Goal: Find specific page/section

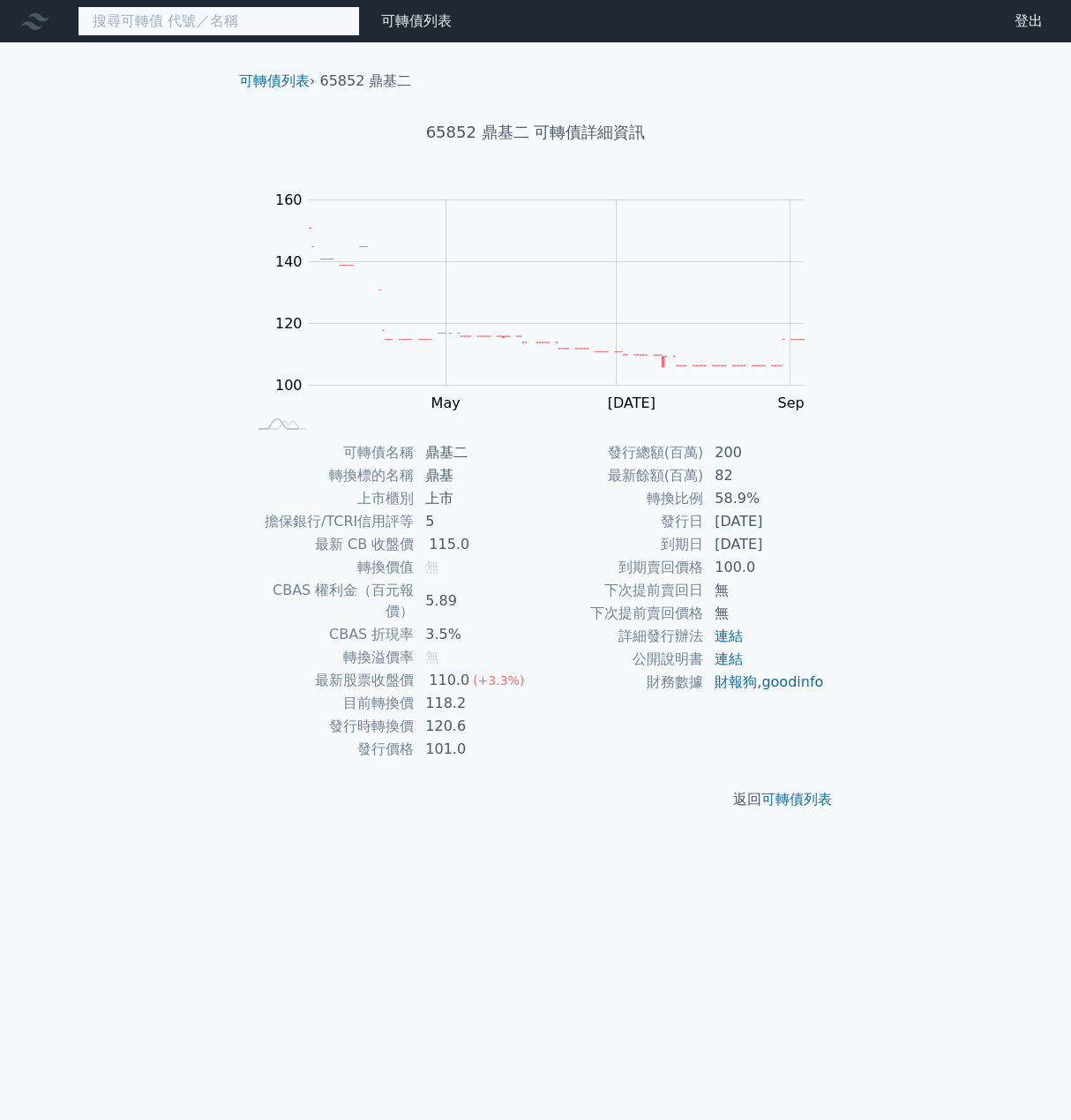
click at [185, 27] on input at bounding box center [219, 21] width 282 height 30
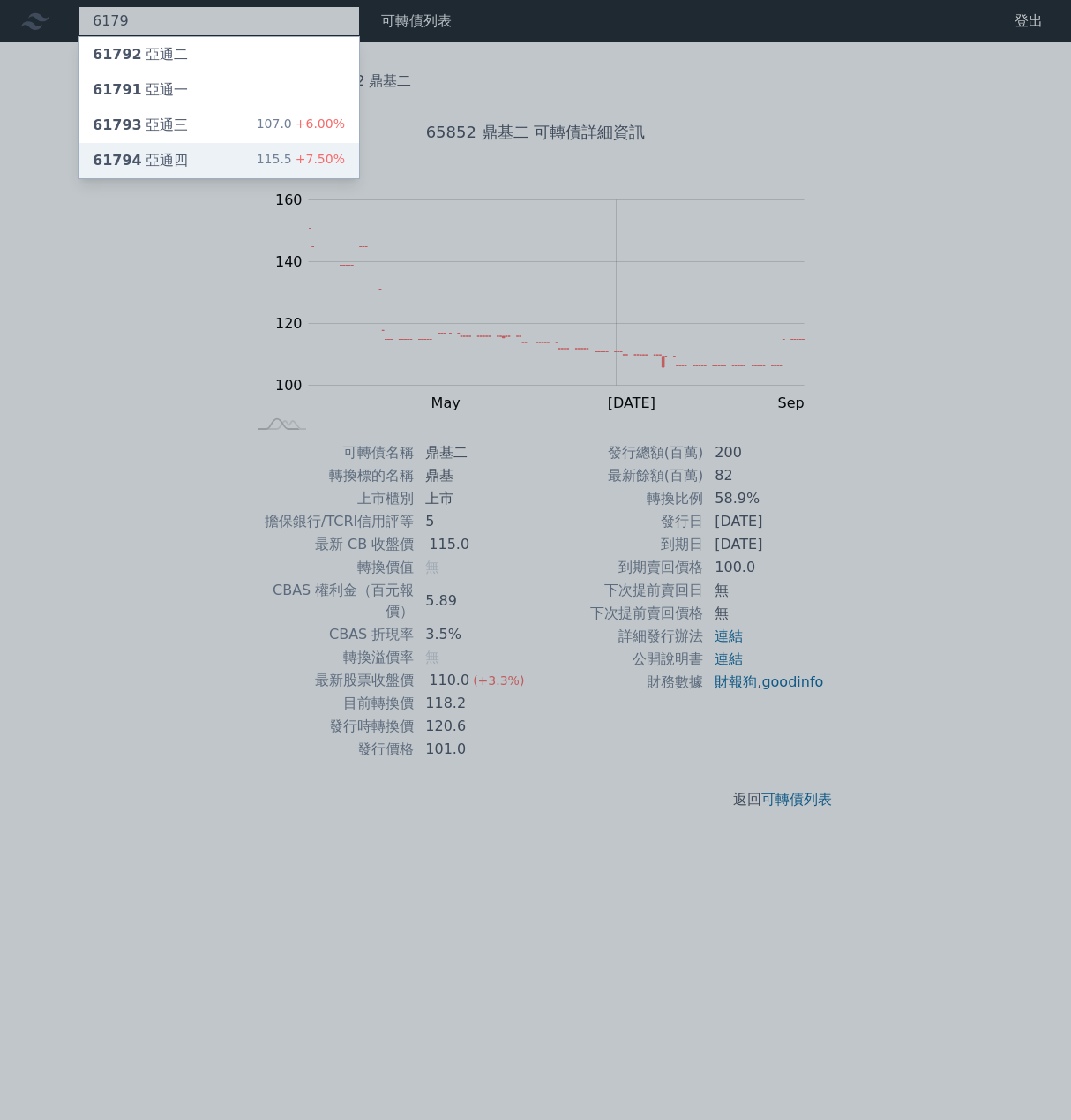
type input "6179"
click at [157, 150] on div "61794 亞通四" at bounding box center [140, 160] width 95 height 21
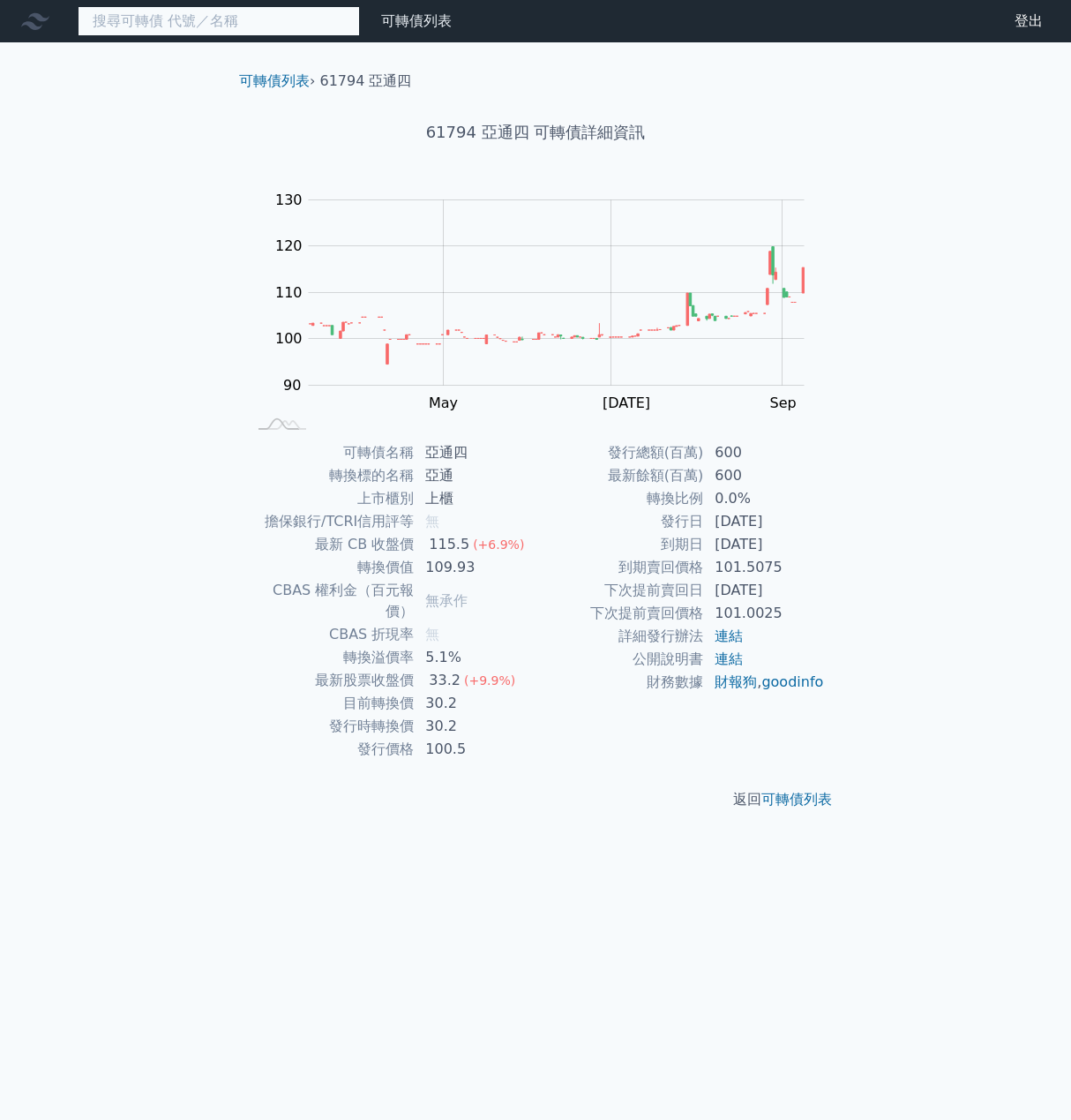
click at [155, 23] on input at bounding box center [219, 21] width 282 height 30
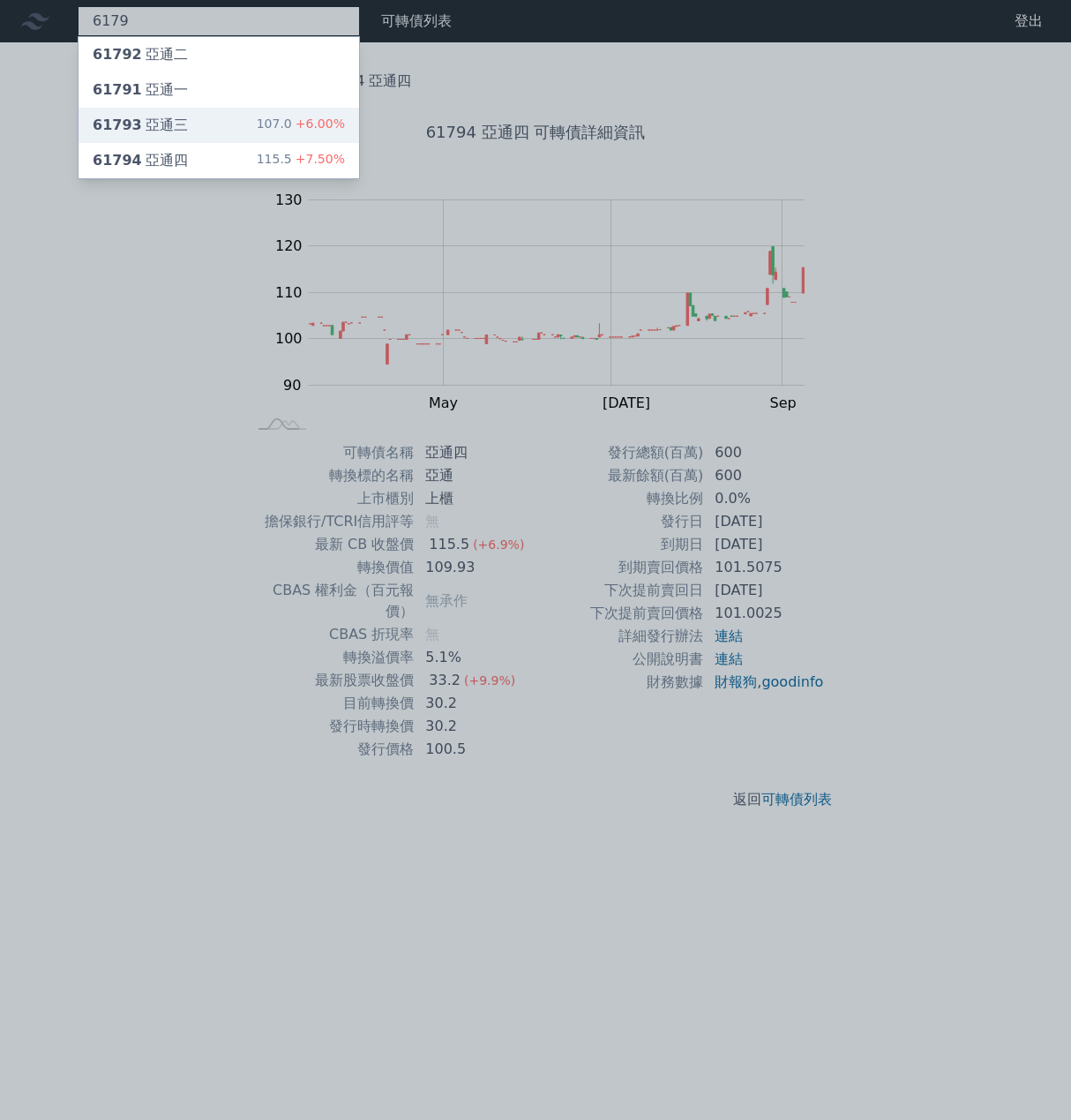
type input "6179"
click at [169, 119] on div "61793 亞通三" at bounding box center [140, 125] width 95 height 21
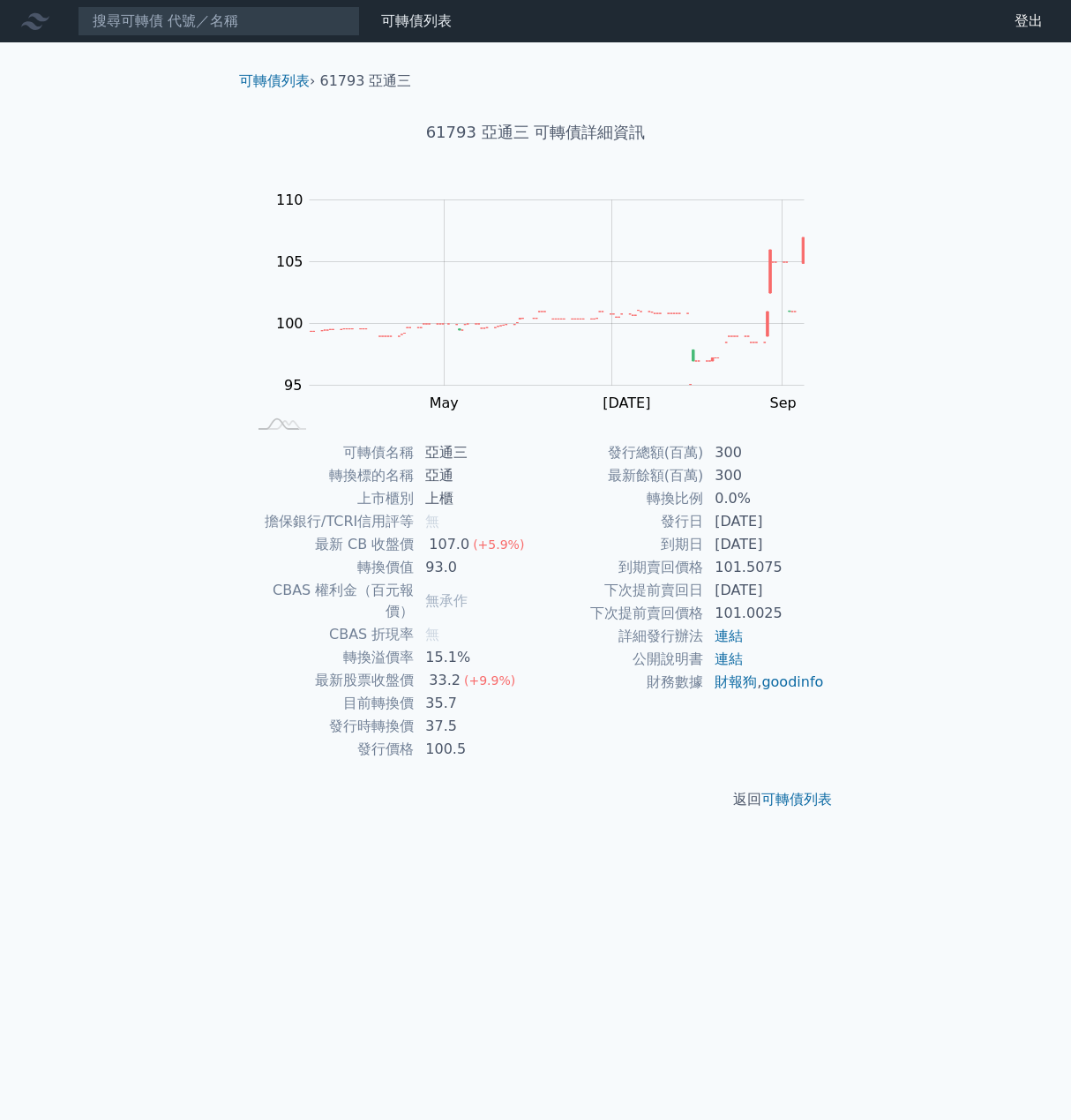
click at [32, 224] on div "可轉債列表 財務數據 可轉債列表 財務數據 登出 登出 可轉債列表 › 61793 亞通三 61793 亞通三 可轉債詳細資訊 Zoom Out 104 90…" at bounding box center [535, 560] width 1071 height 1120
click at [176, 34] on input at bounding box center [219, 21] width 282 height 30
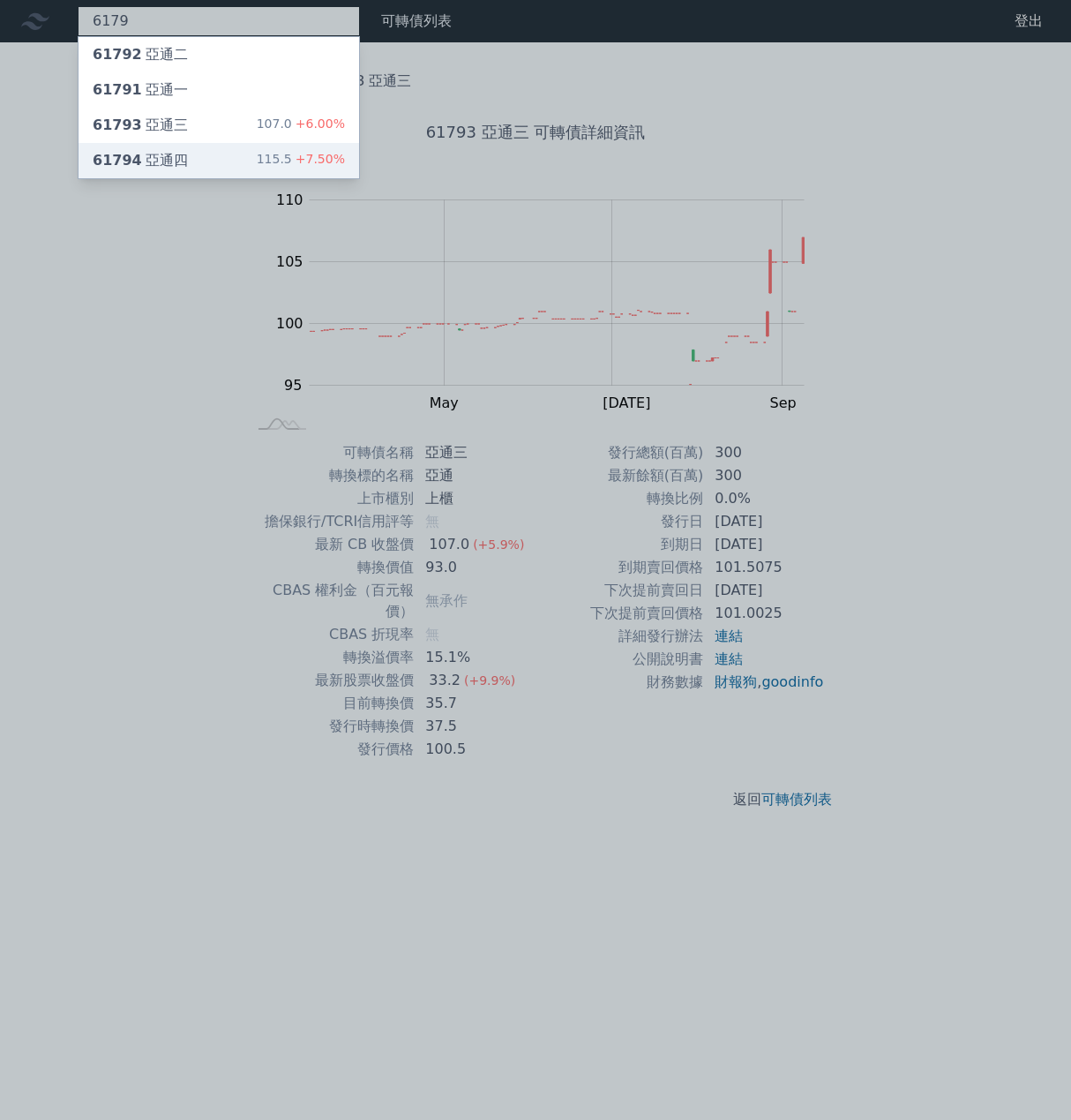
type input "6179"
click at [164, 158] on div "61794 亞通四" at bounding box center [140, 160] width 95 height 21
